Goal: Task Accomplishment & Management: Manage account settings

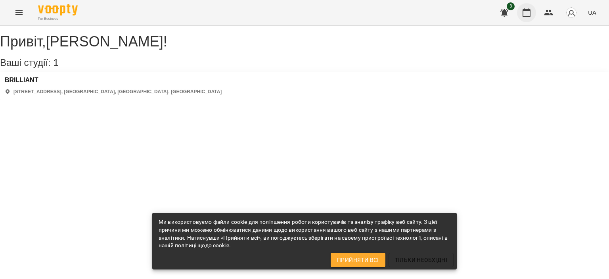
click at [528, 12] on icon "button" at bounding box center [527, 13] width 10 height 10
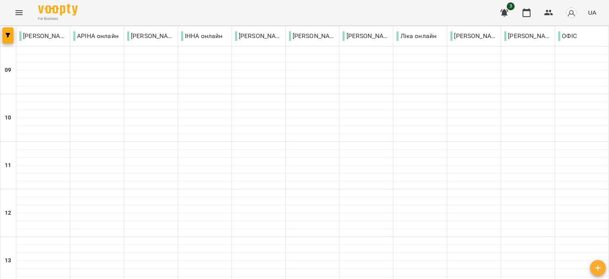
scroll to position [278, 0]
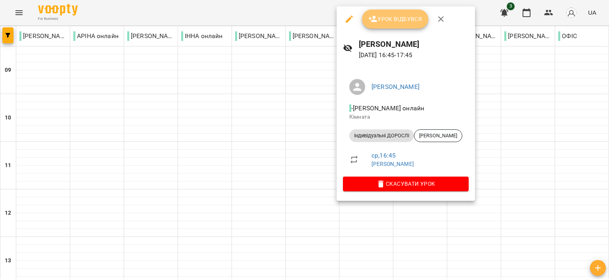
click at [382, 15] on span "Урок відбувся" at bounding box center [395, 19] width 54 height 10
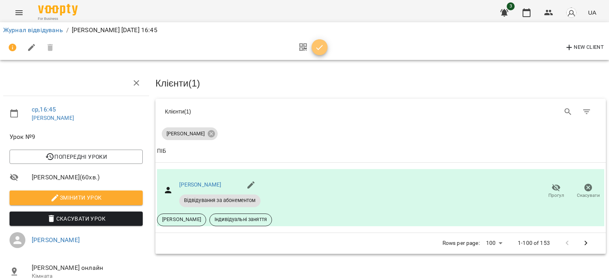
click at [320, 45] on icon "button" at bounding box center [320, 48] width 10 height 10
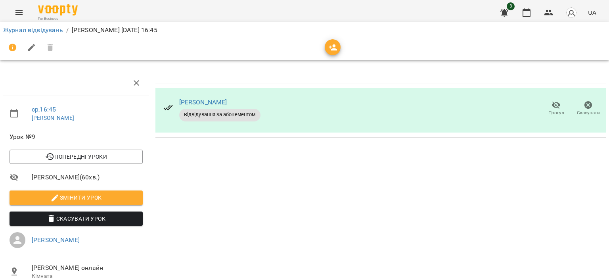
click at [537, 11] on div "3 UA" at bounding box center [547, 12] width 105 height 21
click at [534, 11] on button "button" at bounding box center [526, 12] width 19 height 19
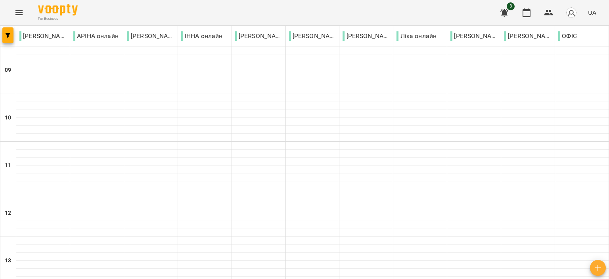
scroll to position [391, 0]
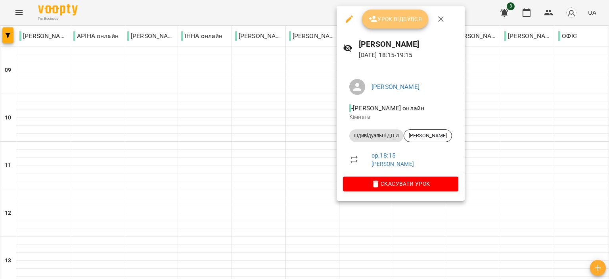
click at [391, 17] on span "Урок відбувся" at bounding box center [395, 19] width 54 height 10
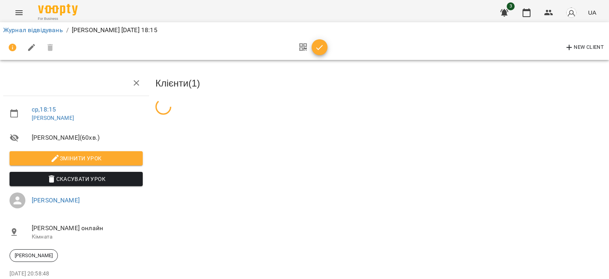
click at [323, 50] on icon "button" at bounding box center [320, 48] width 10 height 10
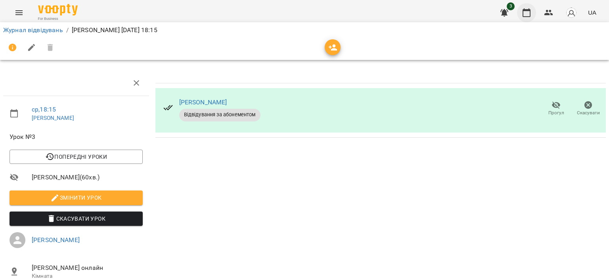
click at [529, 12] on icon "button" at bounding box center [527, 13] width 10 height 10
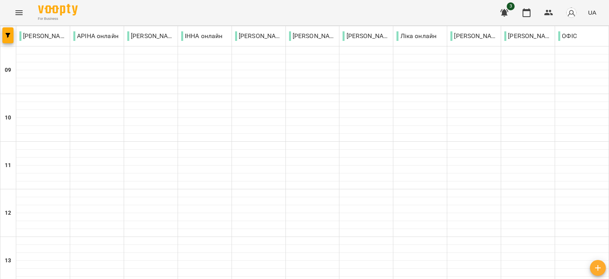
scroll to position [391, 0]
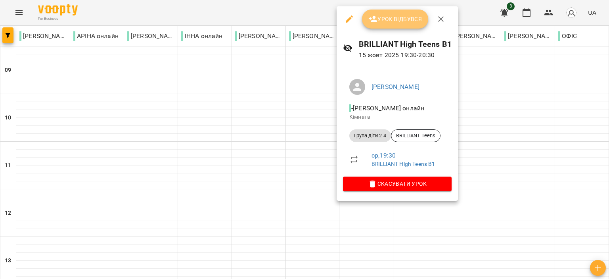
click at [385, 24] on button "Урок відбувся" at bounding box center [395, 19] width 67 height 19
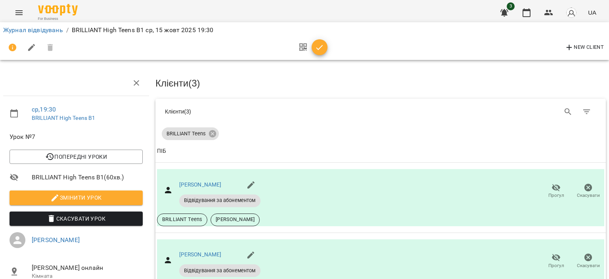
click at [324, 44] on span "button" at bounding box center [320, 48] width 16 height 10
